Goal: Transaction & Acquisition: Obtain resource

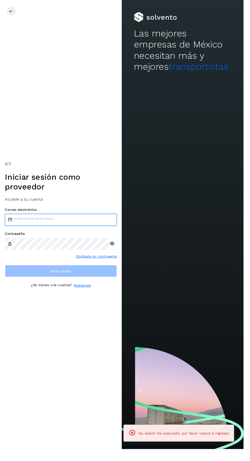
click at [83, 232] on input "email" at bounding box center [62, 226] width 115 height 12
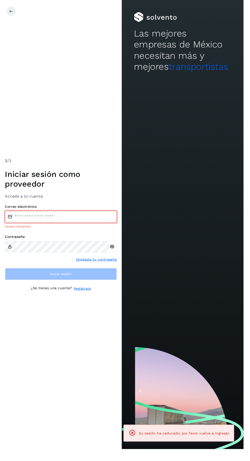
type input "**********"
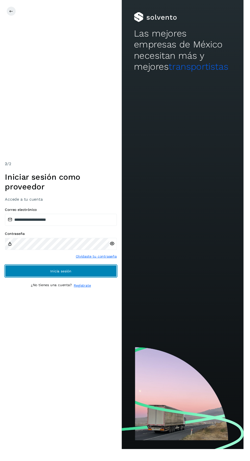
click at [103, 285] on button "Inicia sesión" at bounding box center [62, 278] width 115 height 12
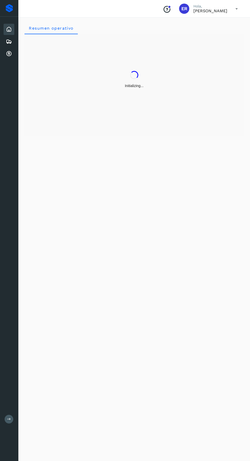
click at [9, 56] on icon at bounding box center [9, 54] width 6 height 6
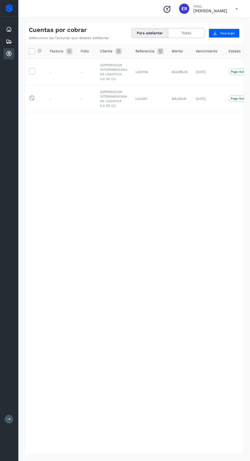
click at [32, 71] on icon at bounding box center [31, 70] width 5 height 5
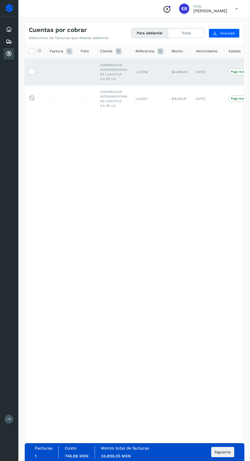
scroll to position [0, 44]
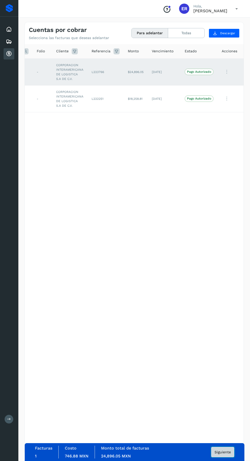
click at [226, 450] on button "Siguiente" at bounding box center [222, 452] width 23 height 10
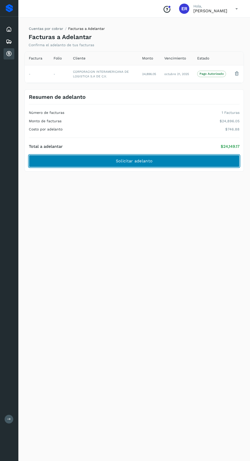
click at [159, 160] on button "Solicitar adelanto" at bounding box center [134, 161] width 211 height 12
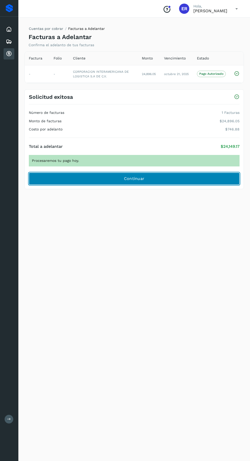
click at [168, 183] on button "Continuar" at bounding box center [134, 179] width 211 height 12
